Goal: Check status

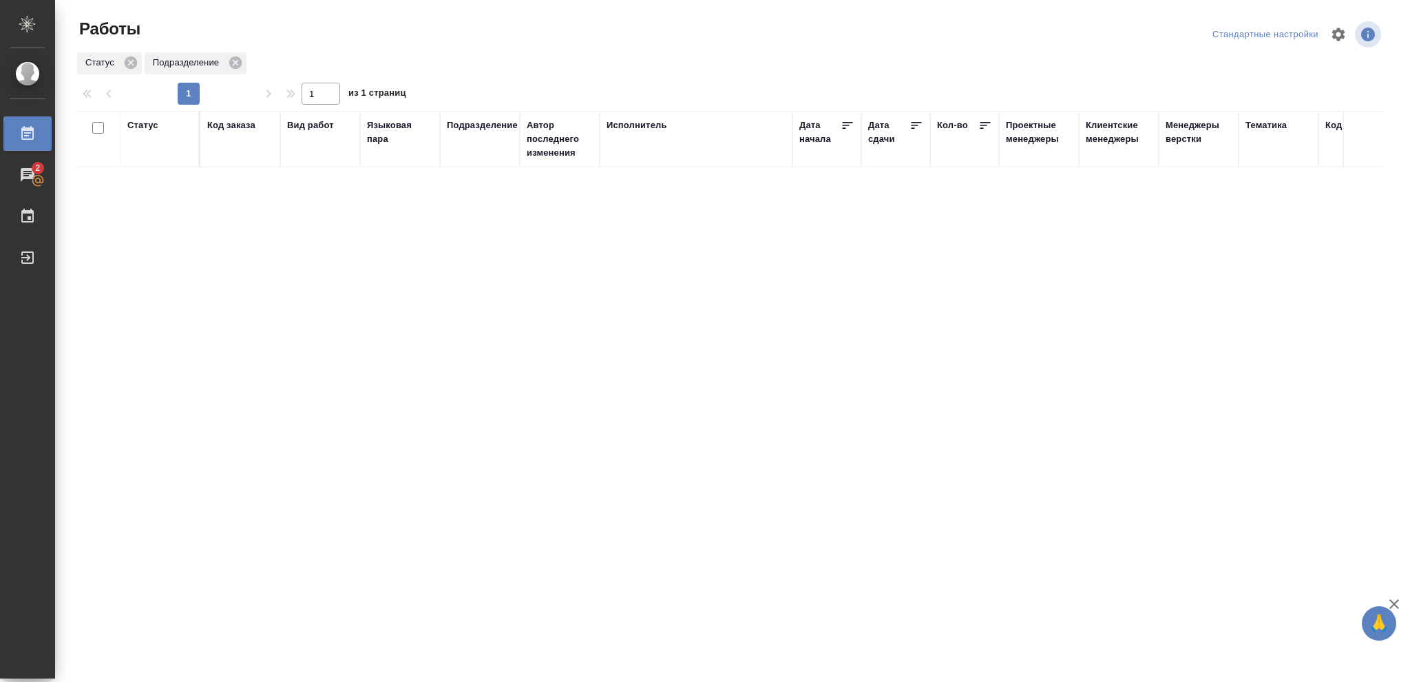
click at [144, 128] on div "Статус" at bounding box center [142, 125] width 31 height 14
click at [151, 162] on icon at bounding box center [153, 161] width 10 height 10
click at [472, 157] on icon at bounding box center [474, 157] width 10 height 10
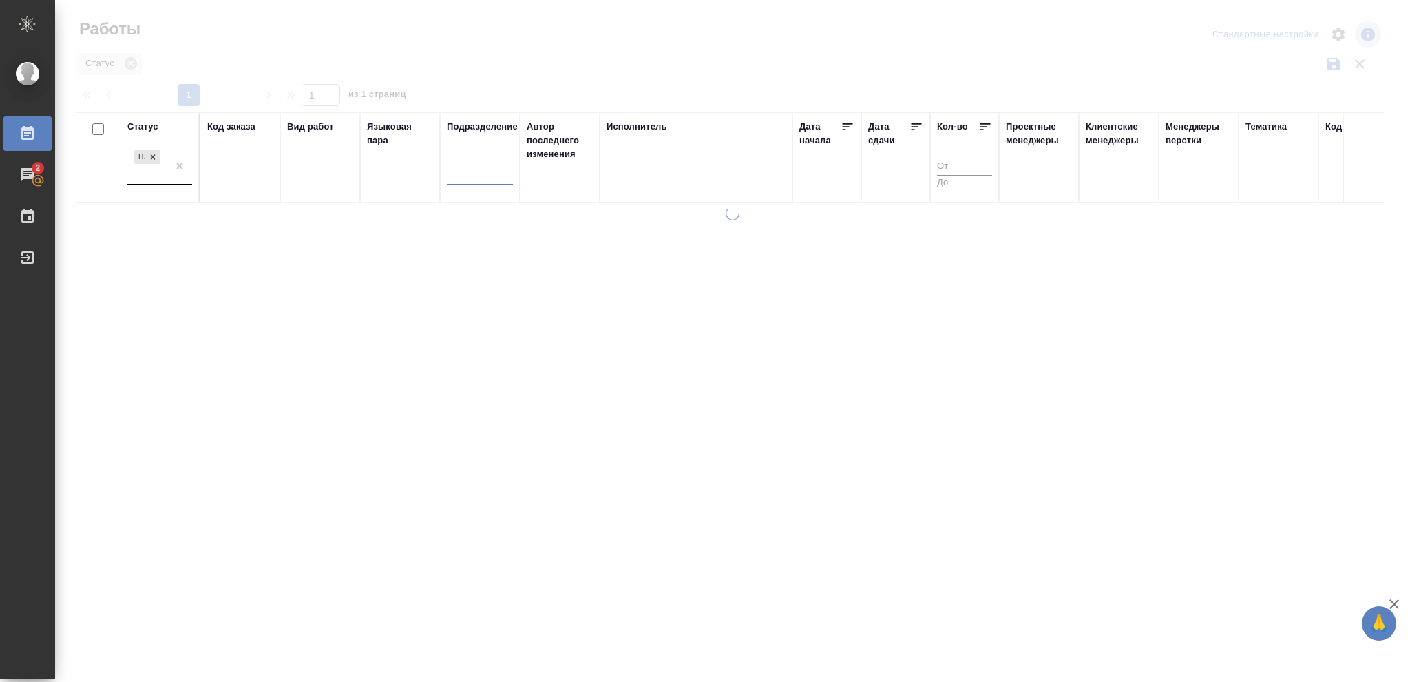
type input "[PERSON_NAME]"
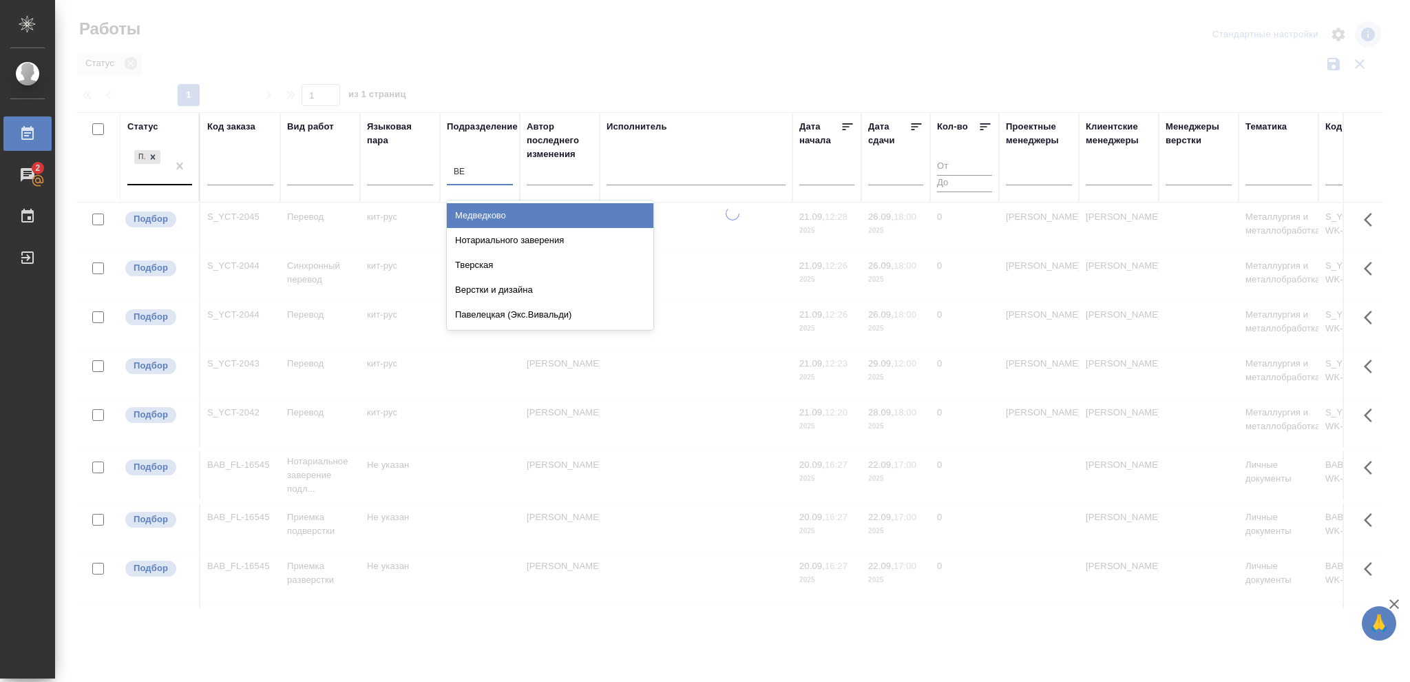
type input "ВЕР"
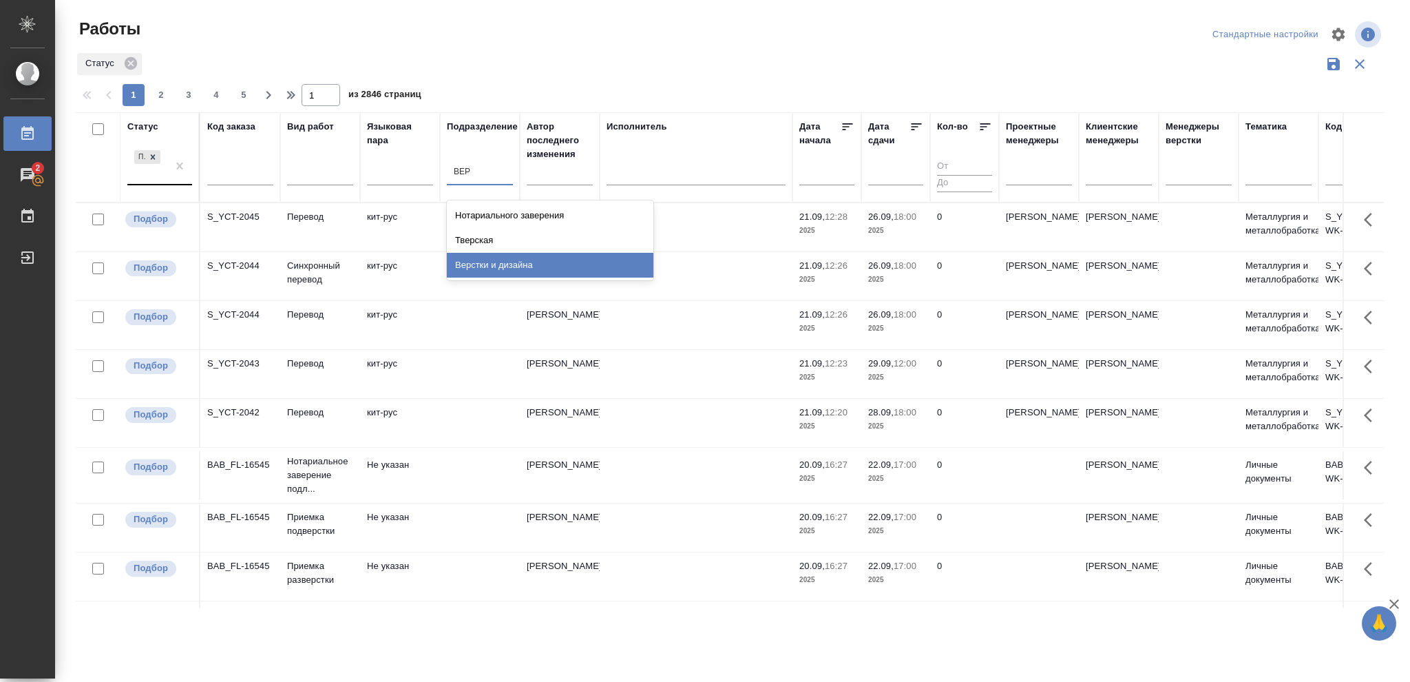
click at [514, 262] on div "Верстки и дизайна" at bounding box center [550, 265] width 207 height 25
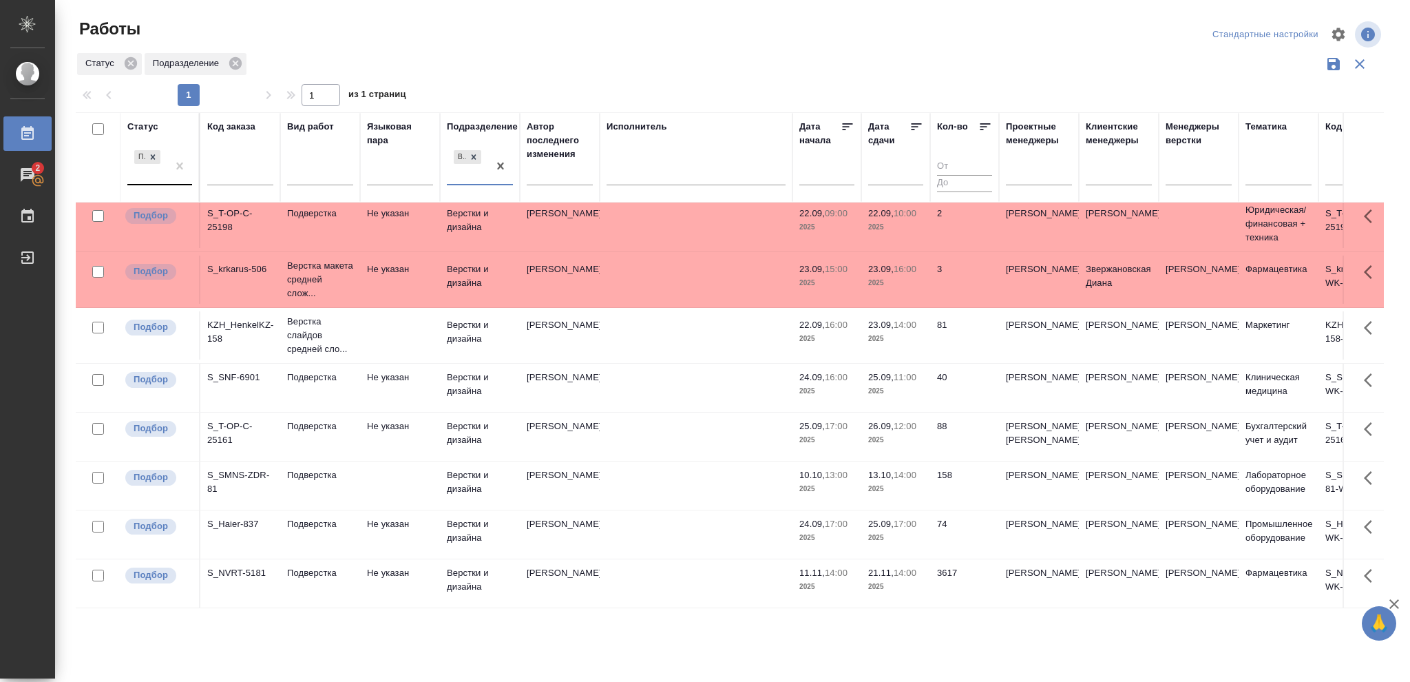
scroll to position [112, 0]
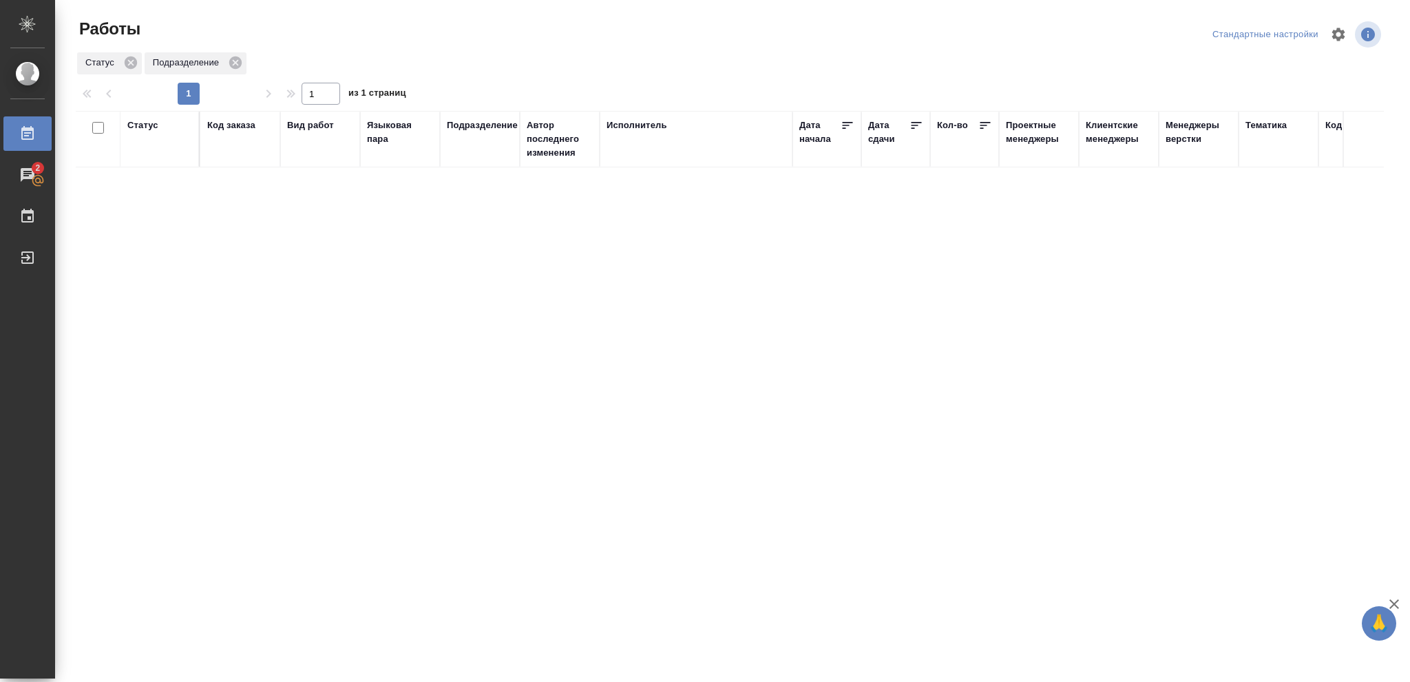
click at [143, 127] on div "Статус" at bounding box center [142, 125] width 31 height 14
click at [153, 168] on div "Готов к работе" at bounding box center [147, 160] width 29 height 17
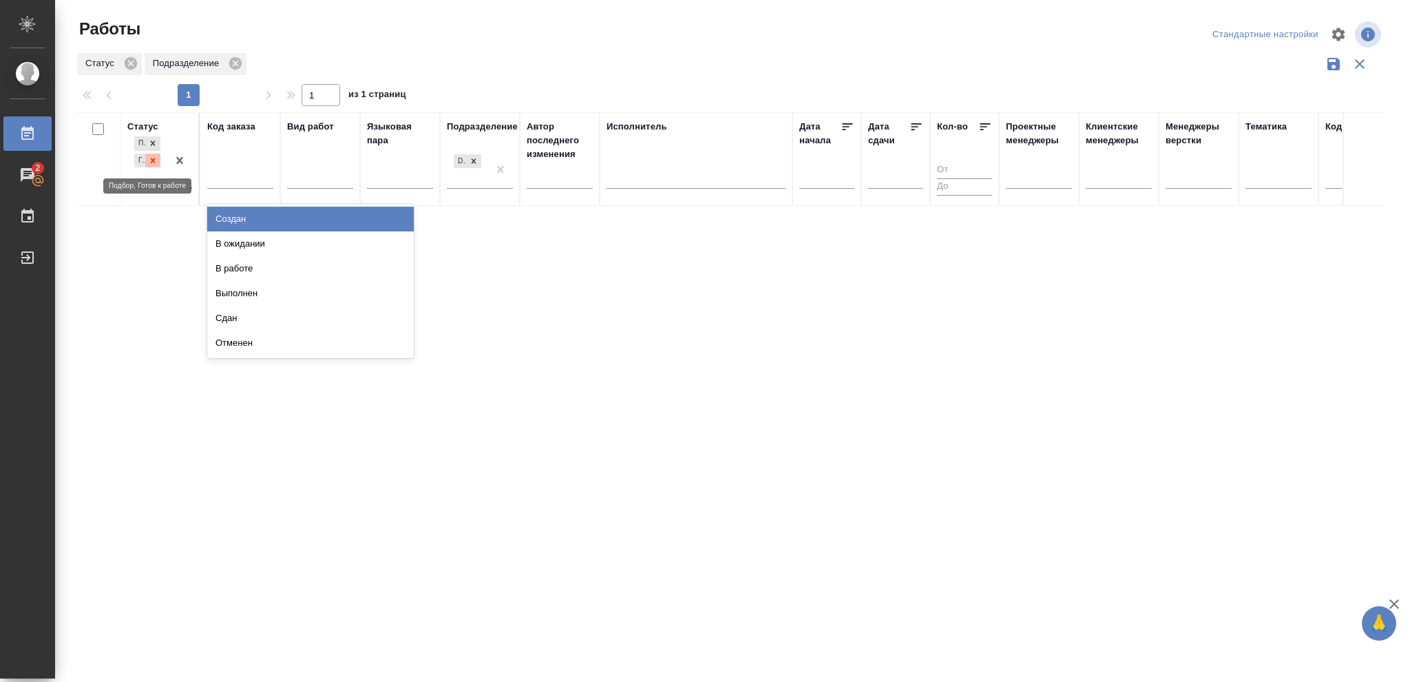
click at [151, 162] on icon at bounding box center [153, 161] width 10 height 10
click at [151, 160] on icon at bounding box center [153, 157] width 10 height 10
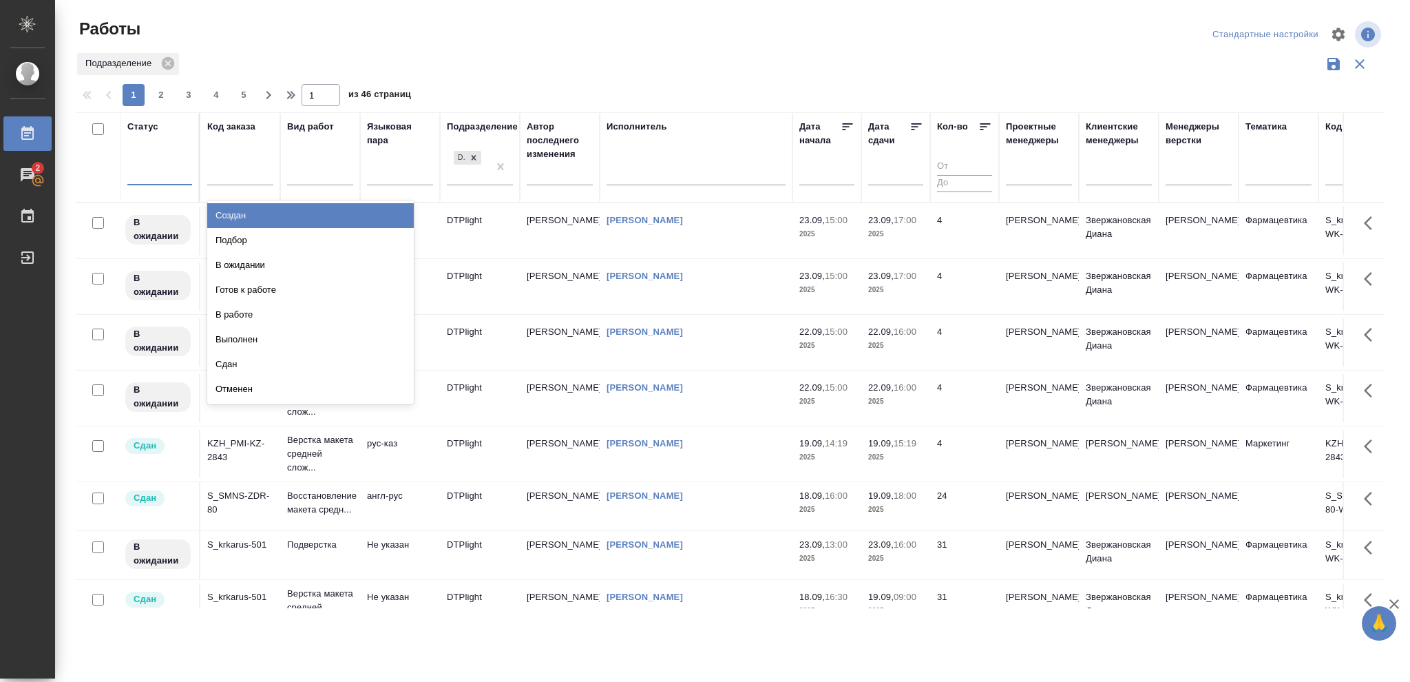
click at [158, 166] on div at bounding box center [159, 172] width 65 height 20
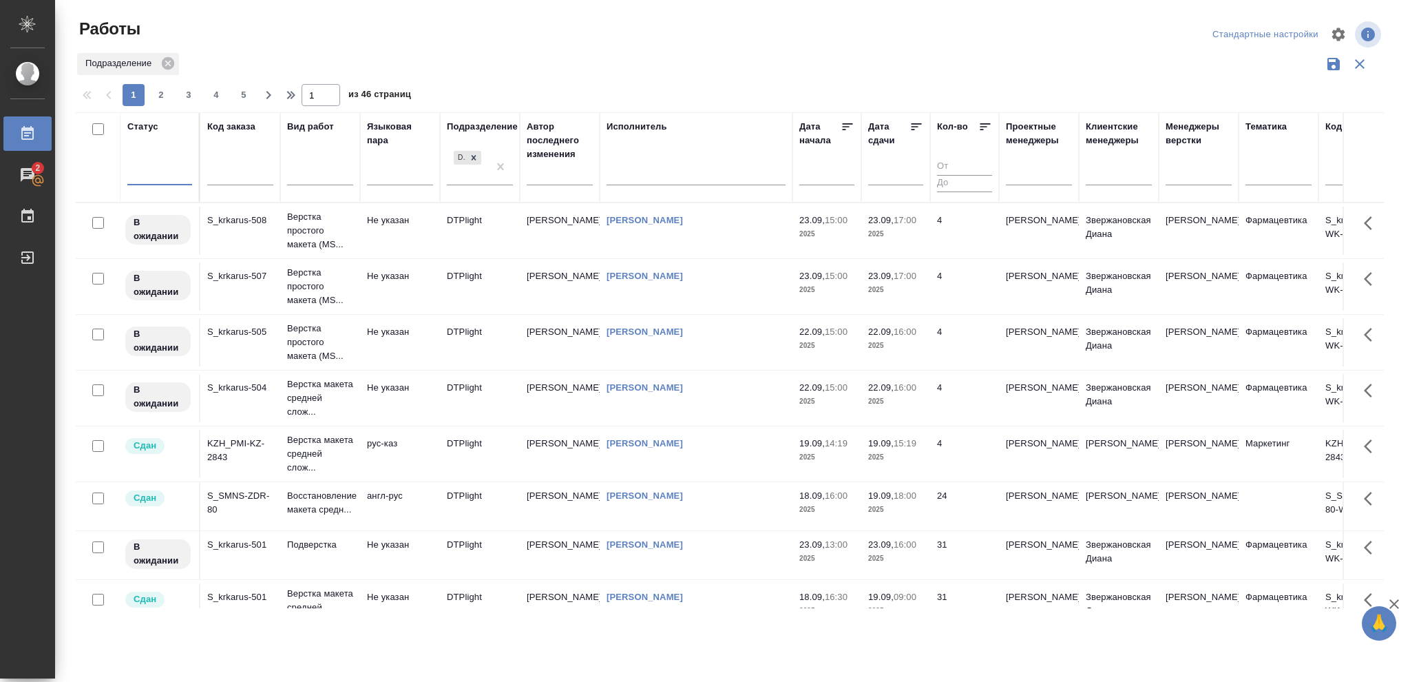
click at [152, 171] on div at bounding box center [159, 172] width 65 height 20
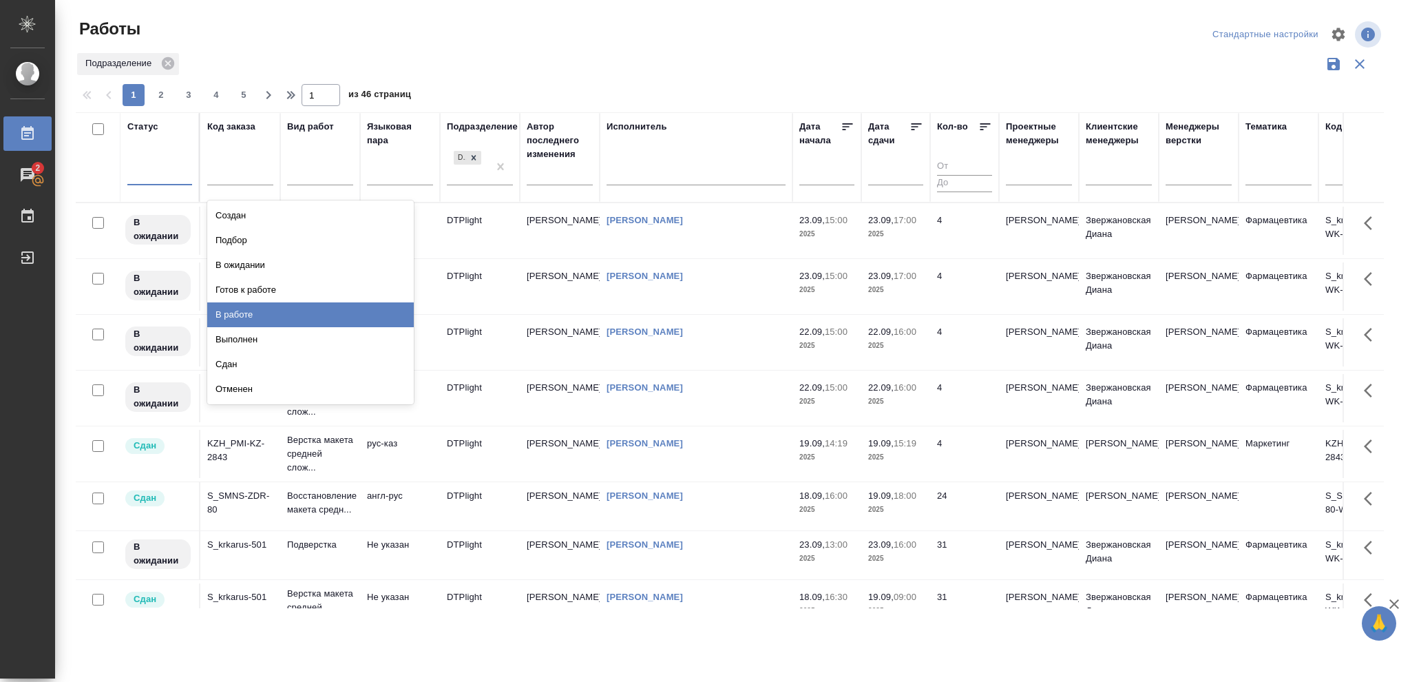
click at [237, 308] on div "В работе" at bounding box center [310, 314] width 207 height 25
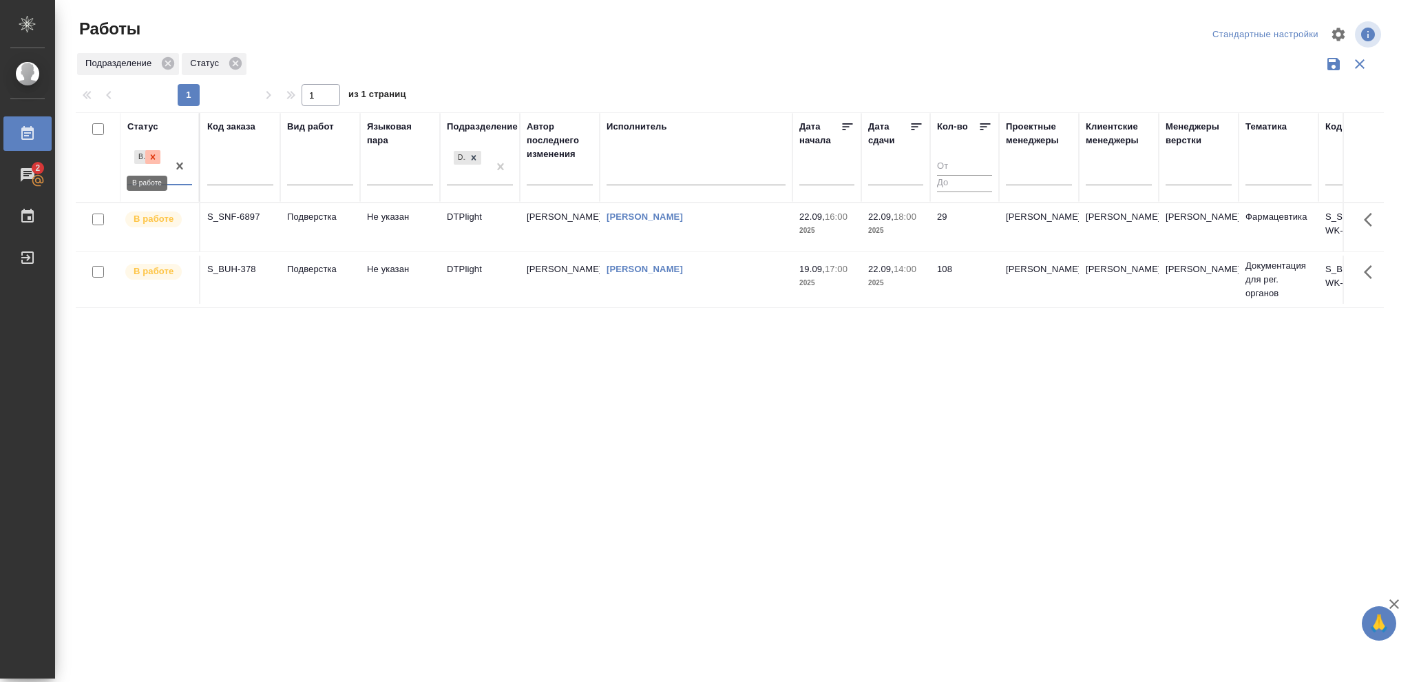
click at [154, 157] on icon at bounding box center [153, 156] width 5 height 5
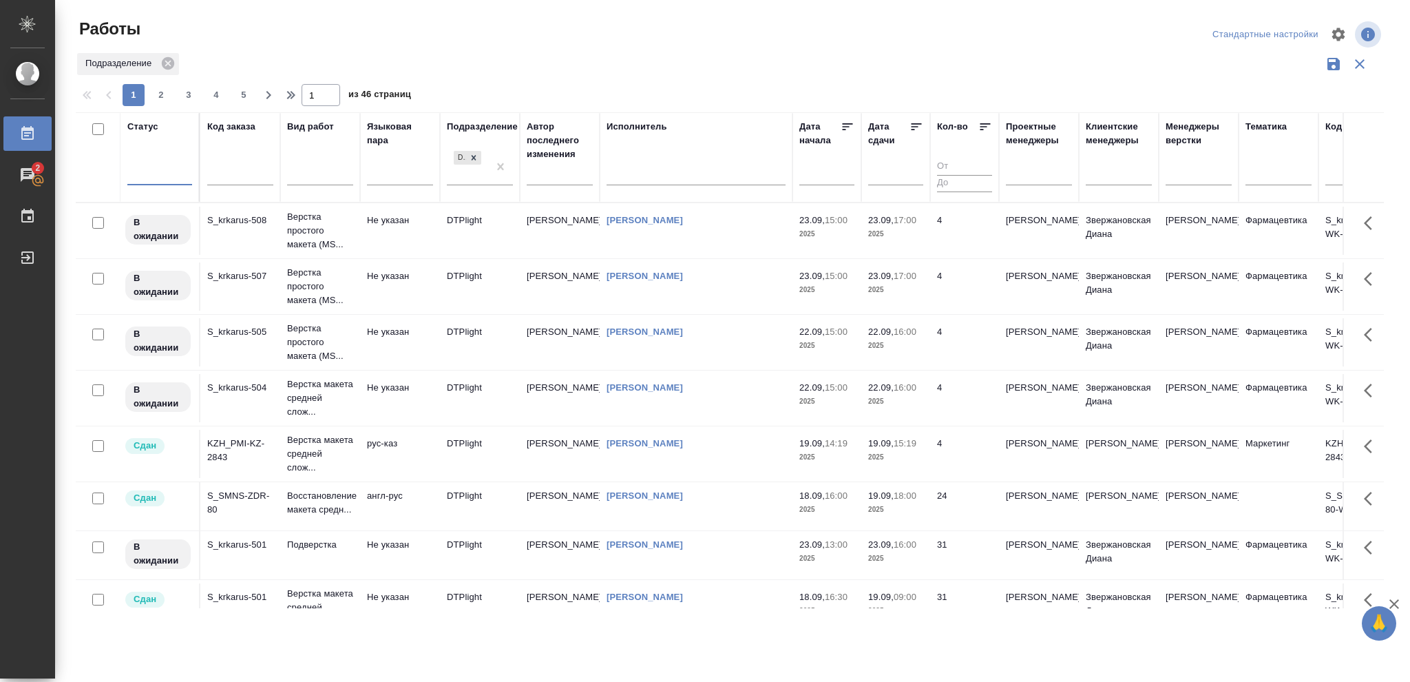
click at [150, 173] on div at bounding box center [159, 172] width 65 height 20
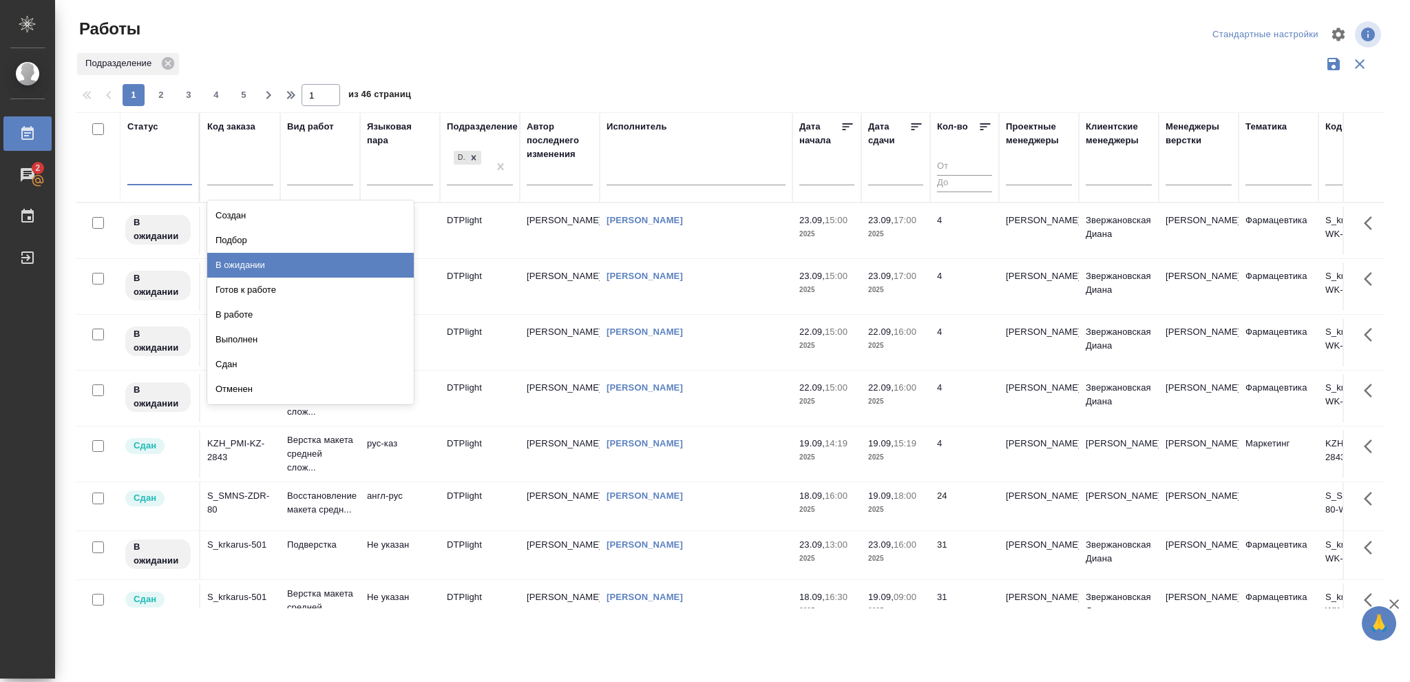
click at [225, 264] on div "В ожидании" at bounding box center [310, 265] width 207 height 25
